Goal: Transaction & Acquisition: Purchase product/service

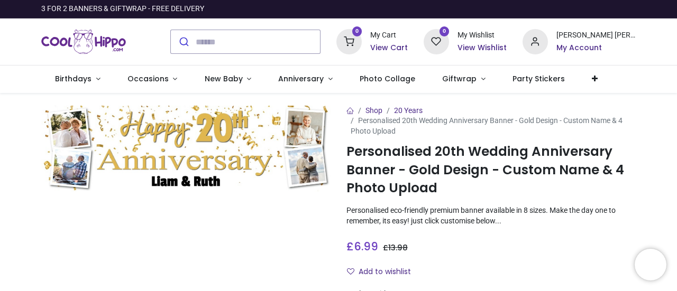
type input "**********"
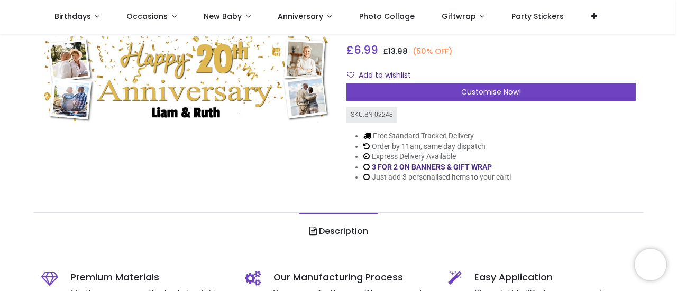
scroll to position [159, 0]
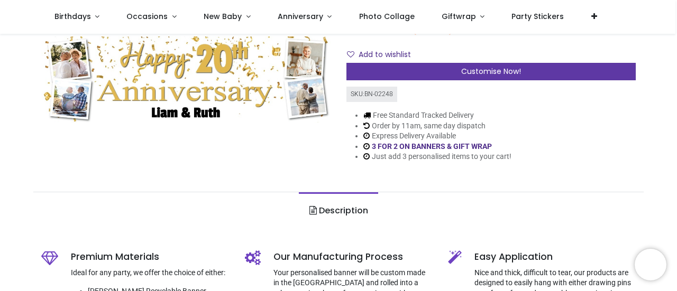
click at [492, 68] on span "Customise Now!" at bounding box center [491, 71] width 60 height 11
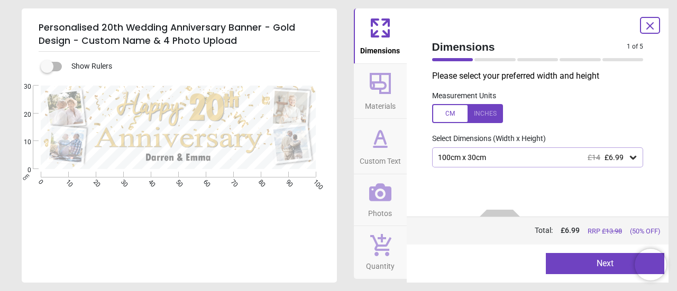
click at [481, 110] on div at bounding box center [467, 113] width 71 height 19
click at [630, 158] on icon at bounding box center [633, 158] width 6 height 4
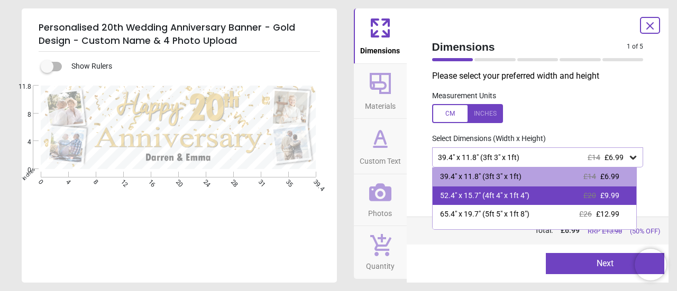
click at [588, 196] on span "£20" at bounding box center [589, 195] width 13 height 8
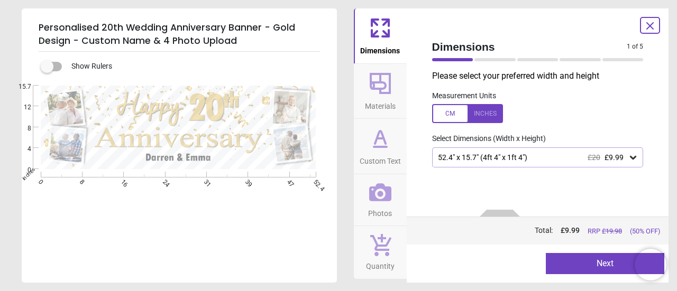
click at [559, 260] on button "Next" at bounding box center [605, 263] width 118 height 21
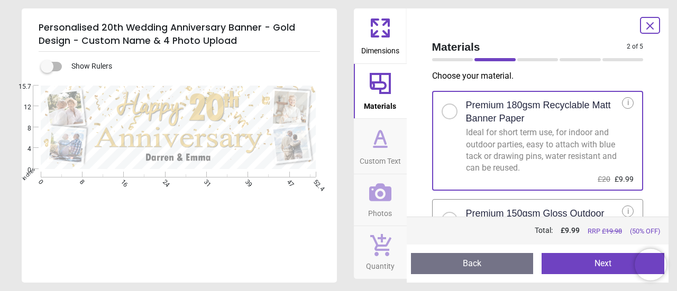
click at [557, 258] on button "Next" at bounding box center [603, 263] width 123 height 21
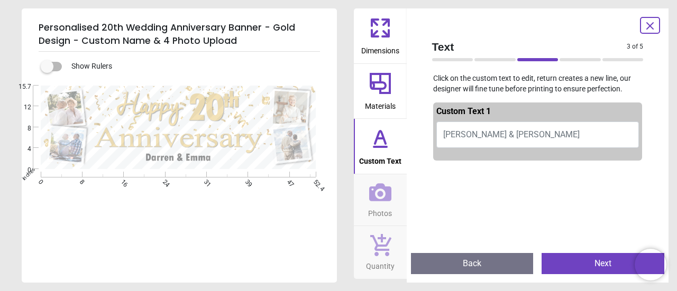
click at [497, 134] on button "[PERSON_NAME] & [PERSON_NAME]" at bounding box center [537, 135] width 203 height 26
click at [375, 136] on icon at bounding box center [380, 138] width 25 height 25
click at [457, 135] on span "[PERSON_NAME] & [PERSON_NAME]" at bounding box center [511, 135] width 136 height 10
type textarea "**********"
click at [580, 260] on button "Next" at bounding box center [603, 263] width 123 height 21
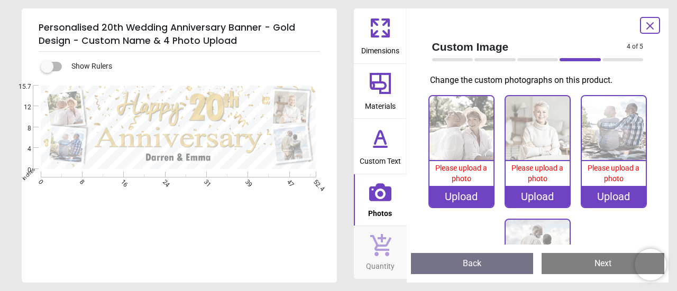
click at [451, 195] on div "Upload" at bounding box center [462, 196] width 64 height 21
click at [380, 149] on icon at bounding box center [380, 138] width 25 height 25
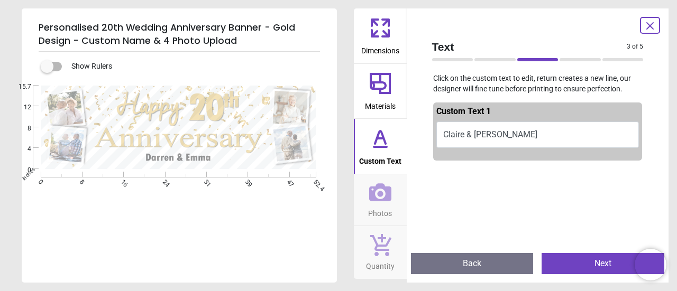
click at [217, 158] on div ".cls-1 { filter: url(#drop-shadow-4); } .cls-1, .cls-2, .cls-3, .cls-4 { fill: …" at bounding box center [178, 128] width 313 height 84
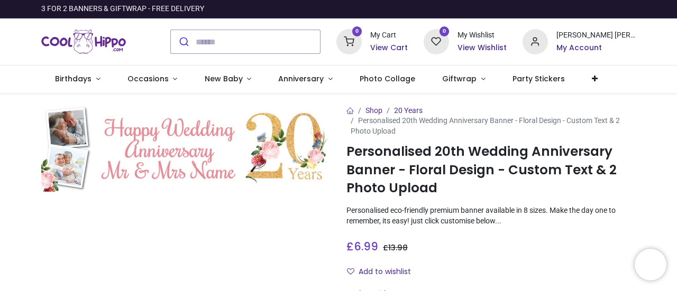
type input "**********"
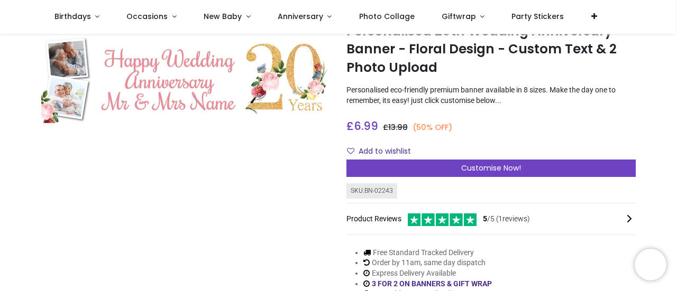
scroll to position [53, 0]
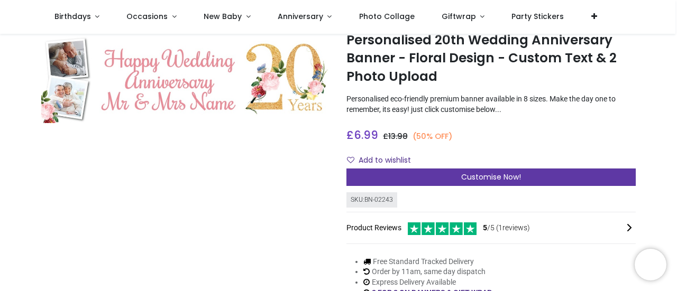
click at [454, 179] on div "Customise Now!" at bounding box center [490, 178] width 289 height 18
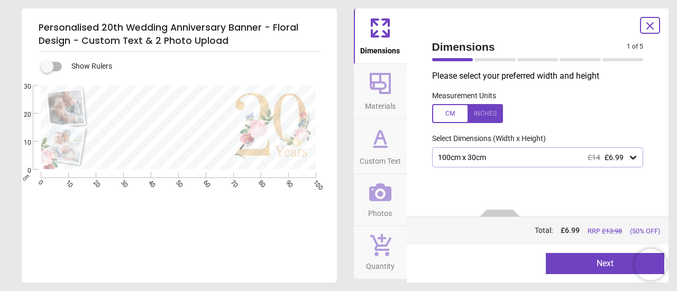
click at [484, 117] on div at bounding box center [467, 113] width 71 height 19
click at [628, 158] on icon at bounding box center [633, 157] width 11 height 11
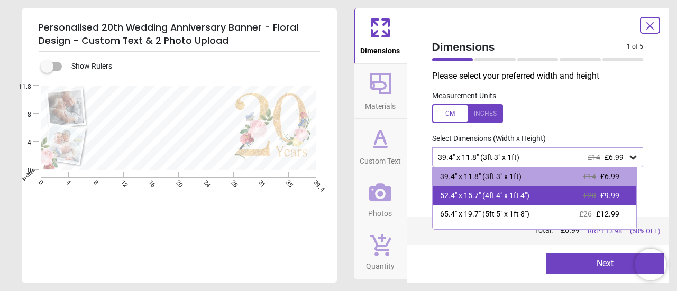
click at [600, 197] on span "£9.99" at bounding box center [609, 195] width 19 height 8
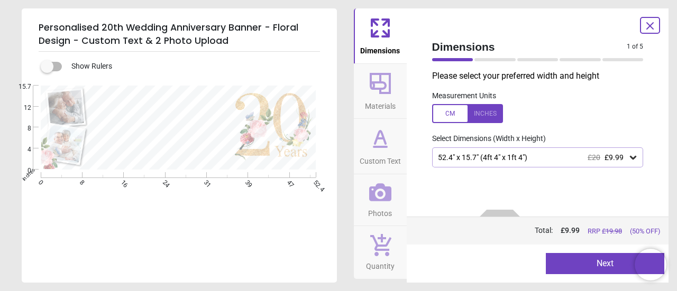
click at [563, 261] on button "Next" at bounding box center [605, 263] width 118 height 21
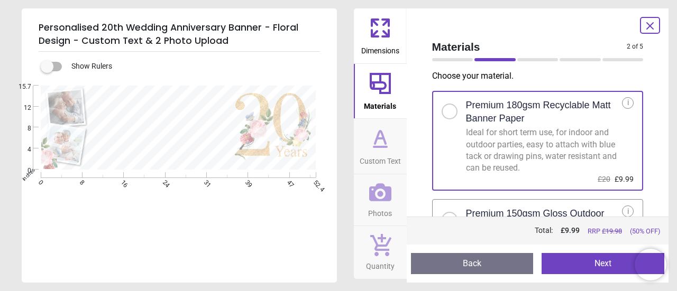
click at [594, 267] on button "Next" at bounding box center [603, 263] width 123 height 21
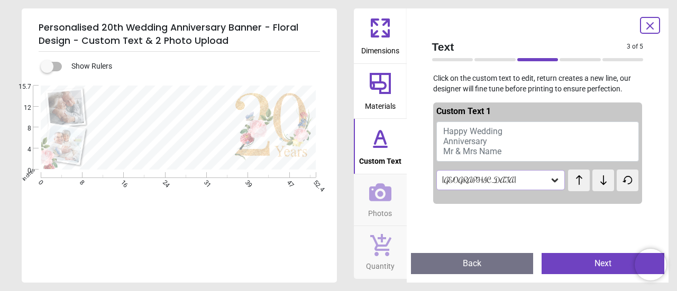
click at [509, 149] on button "Happy Wedding Anniversary Mr & Mrs Name" at bounding box center [537, 142] width 203 height 40
click at [374, 147] on icon at bounding box center [380, 147] width 13 height 0
click at [387, 145] on icon at bounding box center [380, 138] width 25 height 25
click at [505, 154] on button "Happy Wedding Anniversary Mr & Mrs Name" at bounding box center [537, 142] width 203 height 40
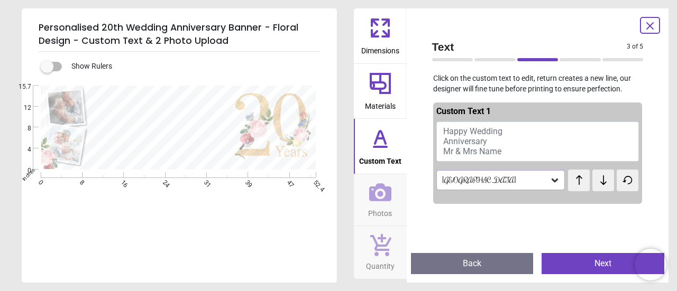
click at [508, 151] on button "Happy Wedding Anniversary Mr & Mrs Name" at bounding box center [537, 142] width 203 height 40
click at [117, 106] on div at bounding box center [162, 127] width 149 height 65
click at [225, 152] on div at bounding box center [162, 127] width 149 height 65
click at [505, 150] on button "Happy Wedding Anniversary Mr & Mrs Name" at bounding box center [537, 142] width 203 height 40
click at [503, 149] on span "Happy Wedding Anniversary Mr & Mrs Name" at bounding box center [472, 141] width 59 height 30
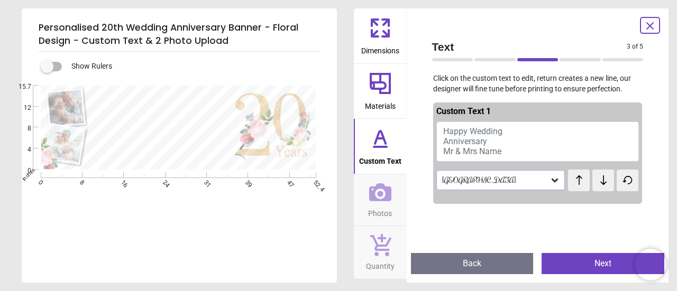
click at [506, 132] on button "Happy Wedding Anniversary Mr & Mrs Name" at bounding box center [537, 142] width 203 height 40
click at [382, 140] on icon at bounding box center [380, 138] width 25 height 25
click at [382, 141] on icon at bounding box center [380, 138] width 25 height 25
click at [381, 141] on icon at bounding box center [380, 138] width 25 height 25
click at [524, 184] on div "Rochester" at bounding box center [495, 180] width 109 height 9
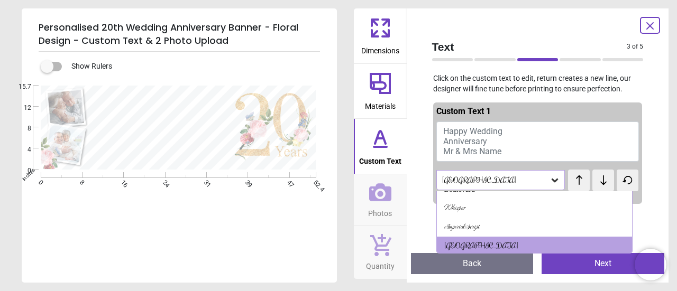
scroll to position [126, 0]
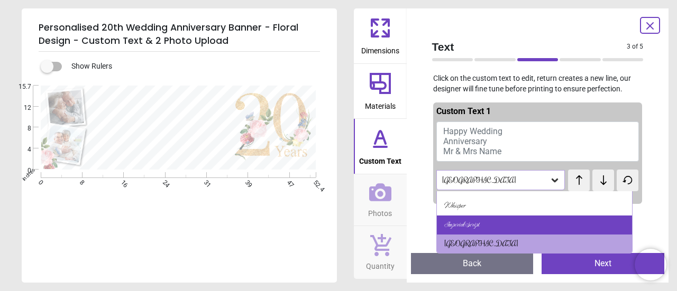
click at [470, 221] on div "Imperial Script" at bounding box center [461, 225] width 35 height 11
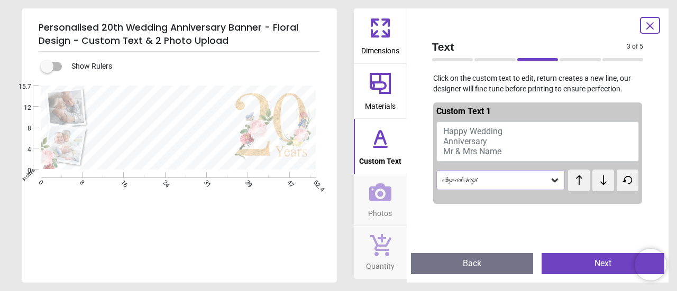
click at [506, 174] on div "Imperial Script" at bounding box center [500, 180] width 129 height 20
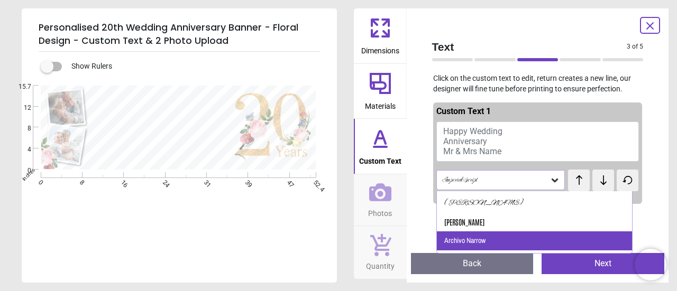
scroll to position [0, 0]
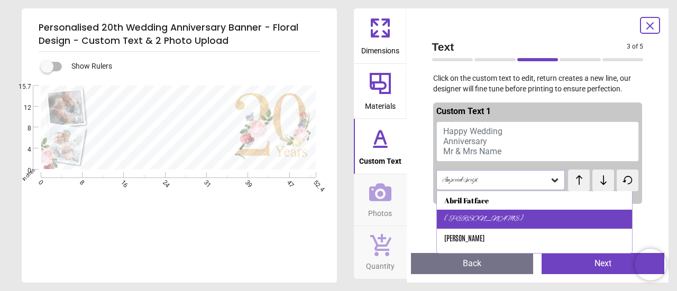
click at [472, 218] on div "Alex Brush" at bounding box center [483, 219] width 79 height 11
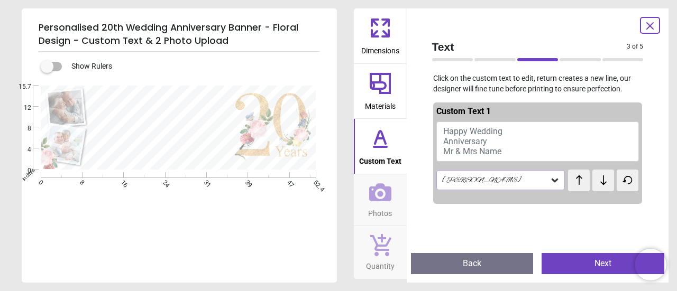
click at [509, 156] on button "Happy Wedding Anniversary Mr & Mrs Name" at bounding box center [537, 142] width 203 height 40
click at [565, 267] on button "Next" at bounding box center [603, 263] width 123 height 21
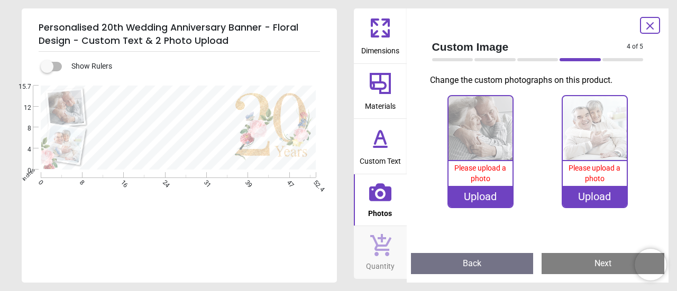
click at [564, 267] on button "Next" at bounding box center [603, 263] width 123 height 21
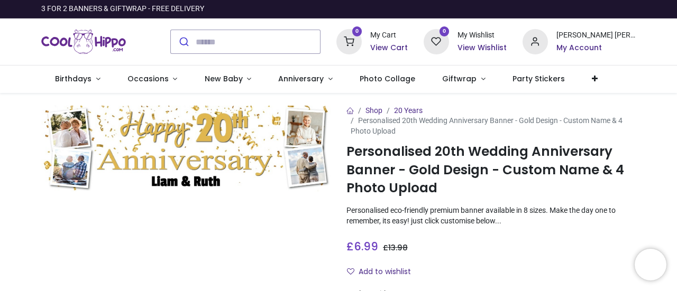
type input "**********"
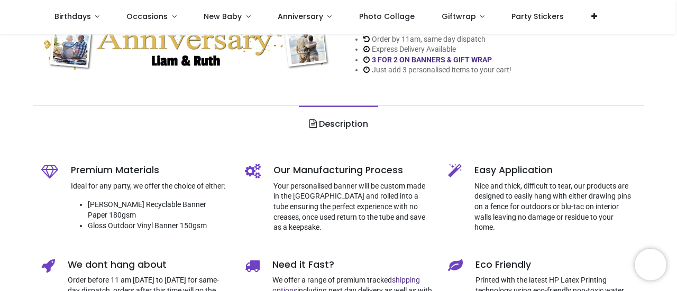
scroll to position [264, 0]
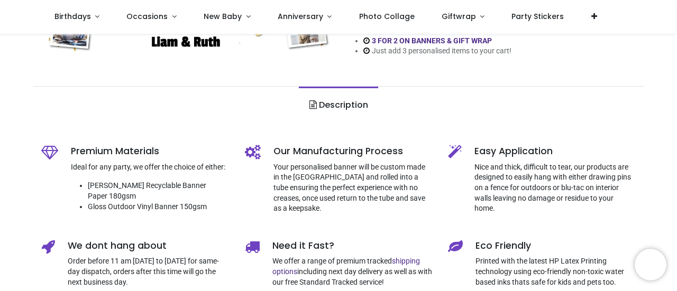
click at [344, 103] on link "Description" at bounding box center [338, 105] width 79 height 37
click at [337, 105] on link "Description" at bounding box center [338, 105] width 79 height 37
click at [337, 104] on link "Description" at bounding box center [338, 105] width 79 height 37
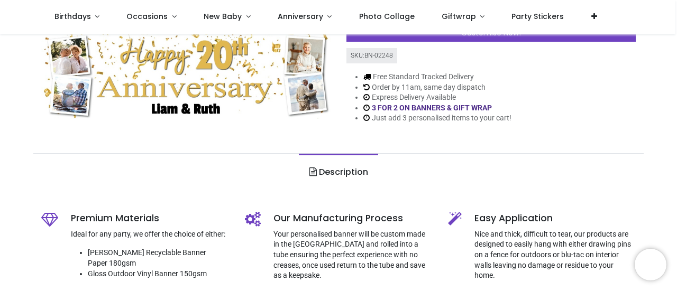
scroll to position [106, 0]
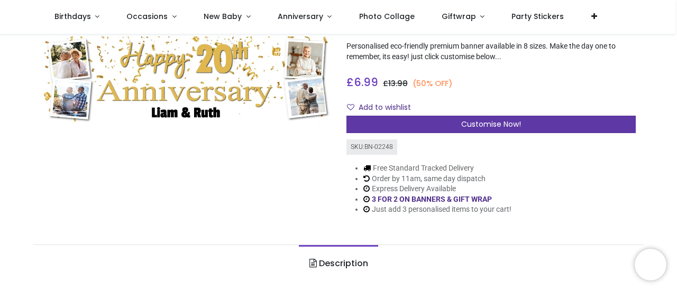
click at [513, 124] on span "Customise Now!" at bounding box center [491, 124] width 60 height 11
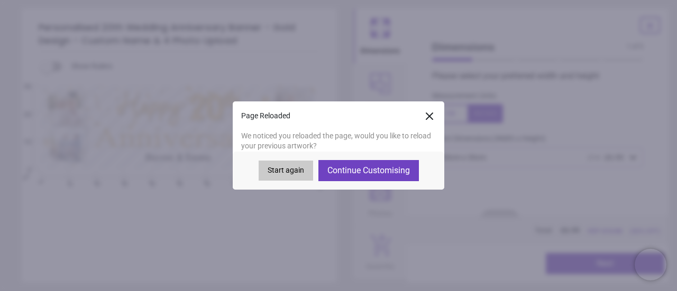
click at [291, 162] on button "Start again" at bounding box center [286, 171] width 54 height 20
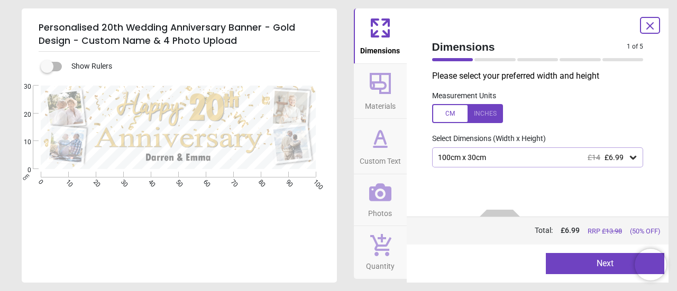
click at [492, 114] on div at bounding box center [467, 113] width 71 height 19
click at [630, 160] on icon at bounding box center [633, 158] width 6 height 4
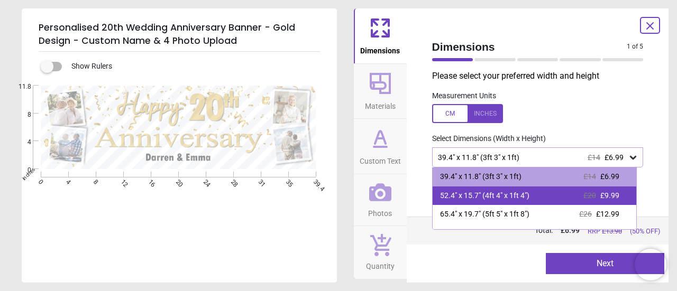
click at [612, 194] on span "£9.99" at bounding box center [609, 195] width 19 height 8
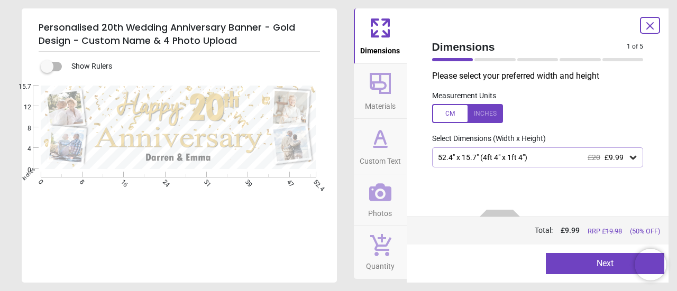
click at [591, 267] on button "Next" at bounding box center [605, 263] width 118 height 21
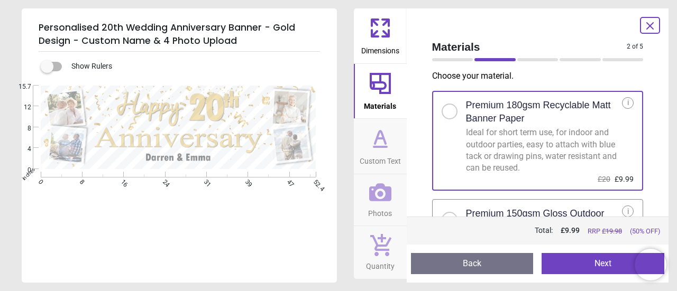
click at [600, 267] on button "Next" at bounding box center [603, 263] width 123 height 21
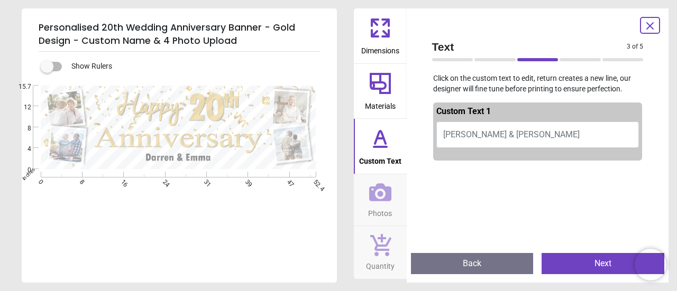
click at [473, 43] on span "Text" at bounding box center [529, 46] width 195 height 15
click at [385, 152] on span "Custom Text" at bounding box center [380, 159] width 42 height 16
click at [462, 132] on span "[PERSON_NAME] & [PERSON_NAME]" at bounding box center [511, 135] width 136 height 10
click at [445, 133] on span "[PERSON_NAME] & [PERSON_NAME]" at bounding box center [511, 135] width 136 height 10
type textarea "**********"
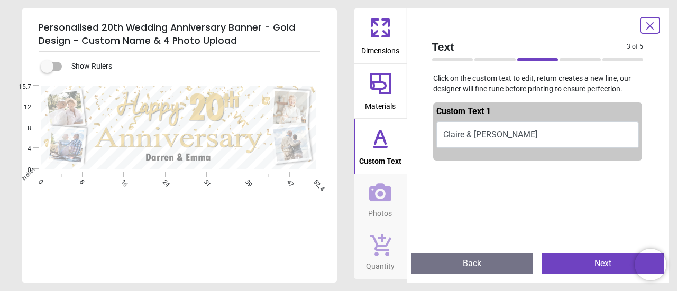
click at [588, 263] on button "Next" at bounding box center [603, 263] width 123 height 21
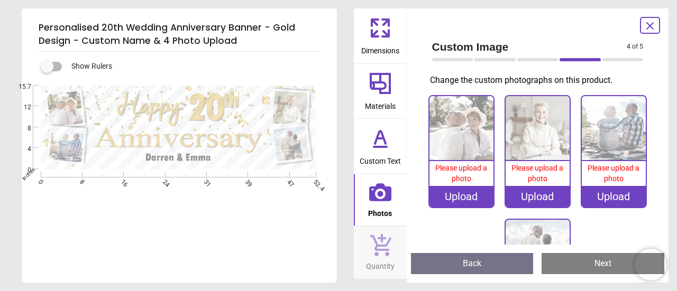
click at [370, 194] on icon at bounding box center [380, 193] width 22 height 18
click at [378, 194] on icon at bounding box center [380, 193] width 22 height 18
click at [462, 193] on div "Upload" at bounding box center [462, 196] width 64 height 21
